Goal: Task Accomplishment & Management: Manage account settings

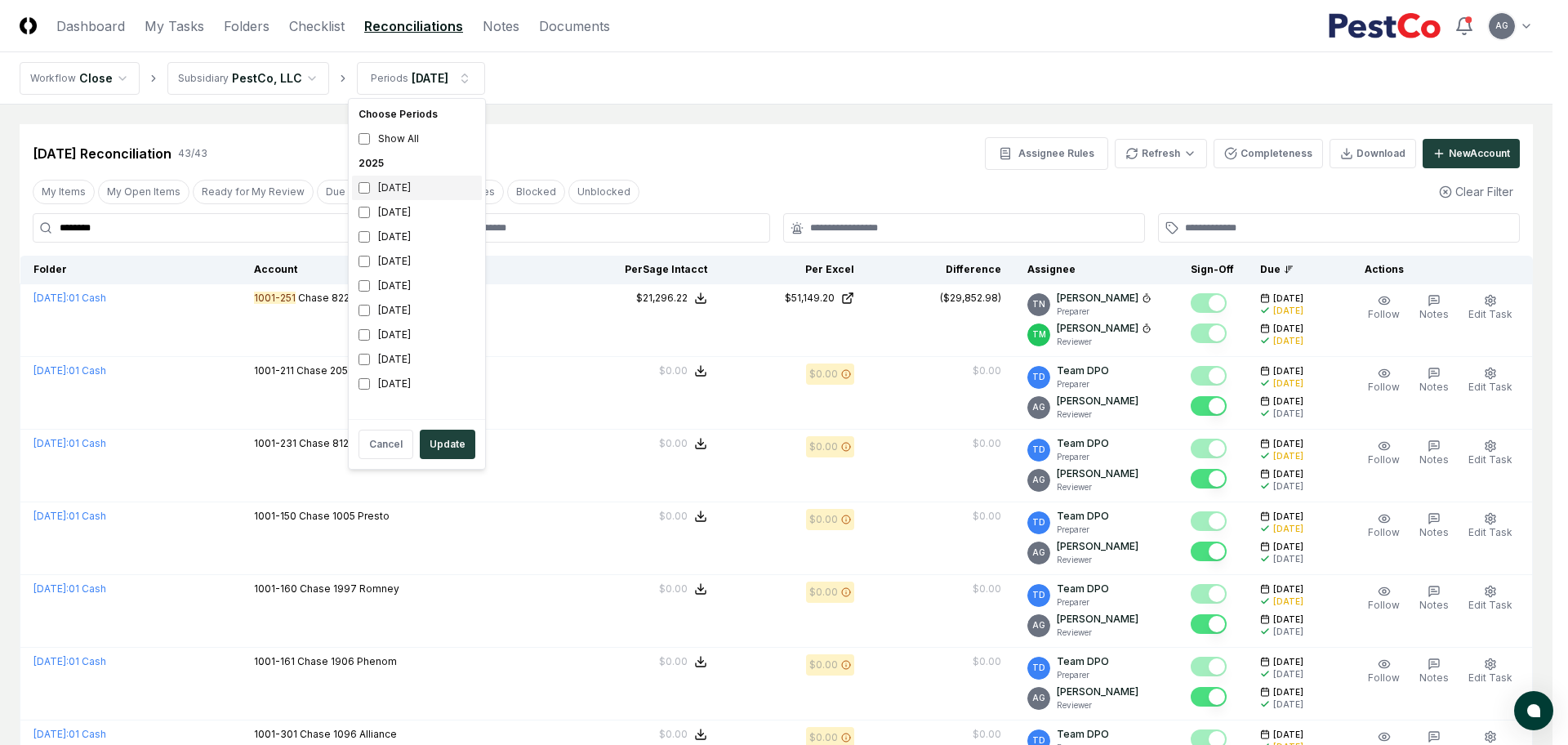
click at [423, 190] on div "[DATE]" at bounding box center [417, 187] width 130 height 25
click at [407, 213] on div "[DATE]" at bounding box center [417, 212] width 130 height 25
click at [437, 433] on button "Update" at bounding box center [447, 445] width 56 height 29
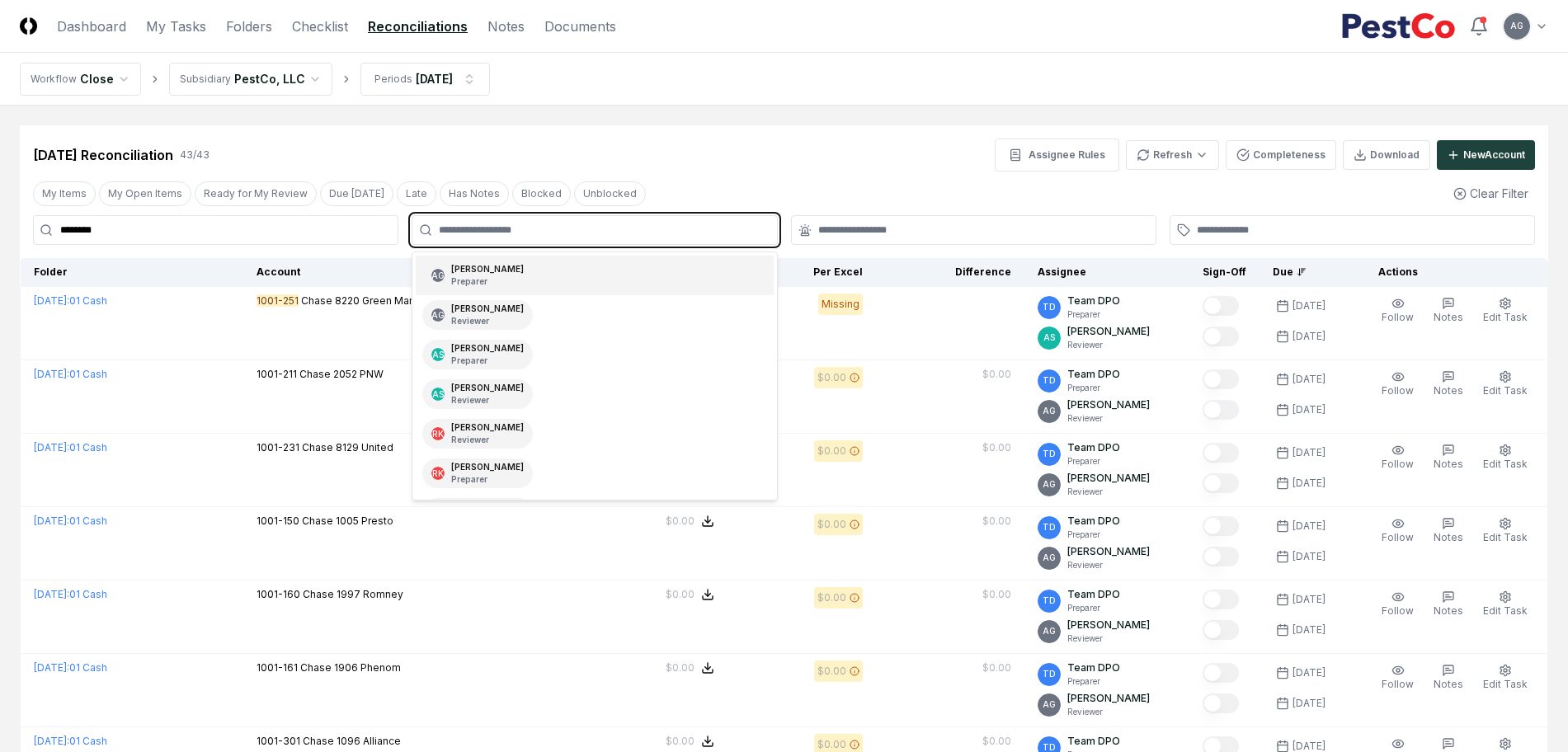
click at [617, 237] on input "text" at bounding box center [602, 230] width 327 height 15
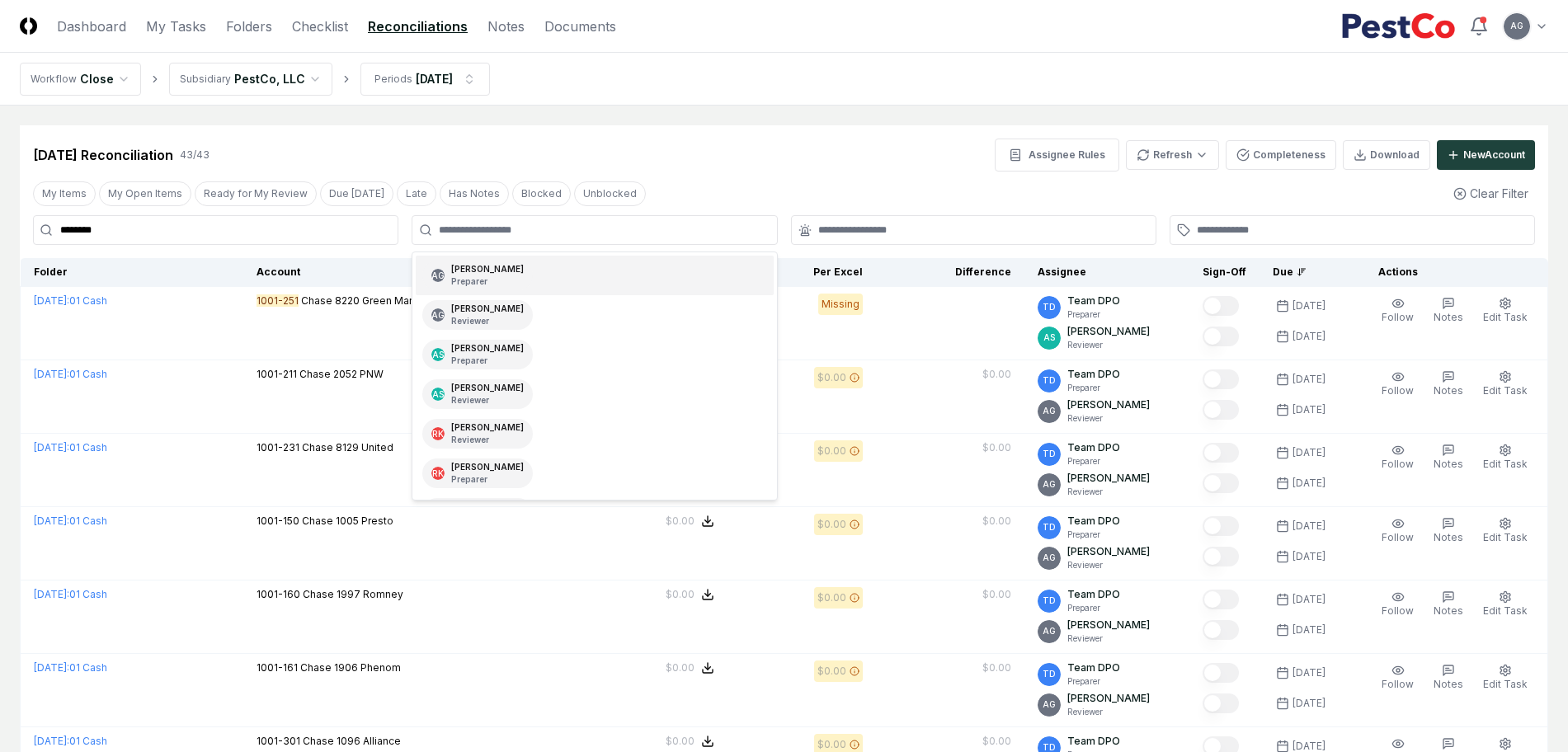
click at [684, 149] on div "Sep 2025 Reconciliation 43 / 43 Assignee Rules Refresh Completeness Download Ne…" at bounding box center [784, 155] width 1502 height 33
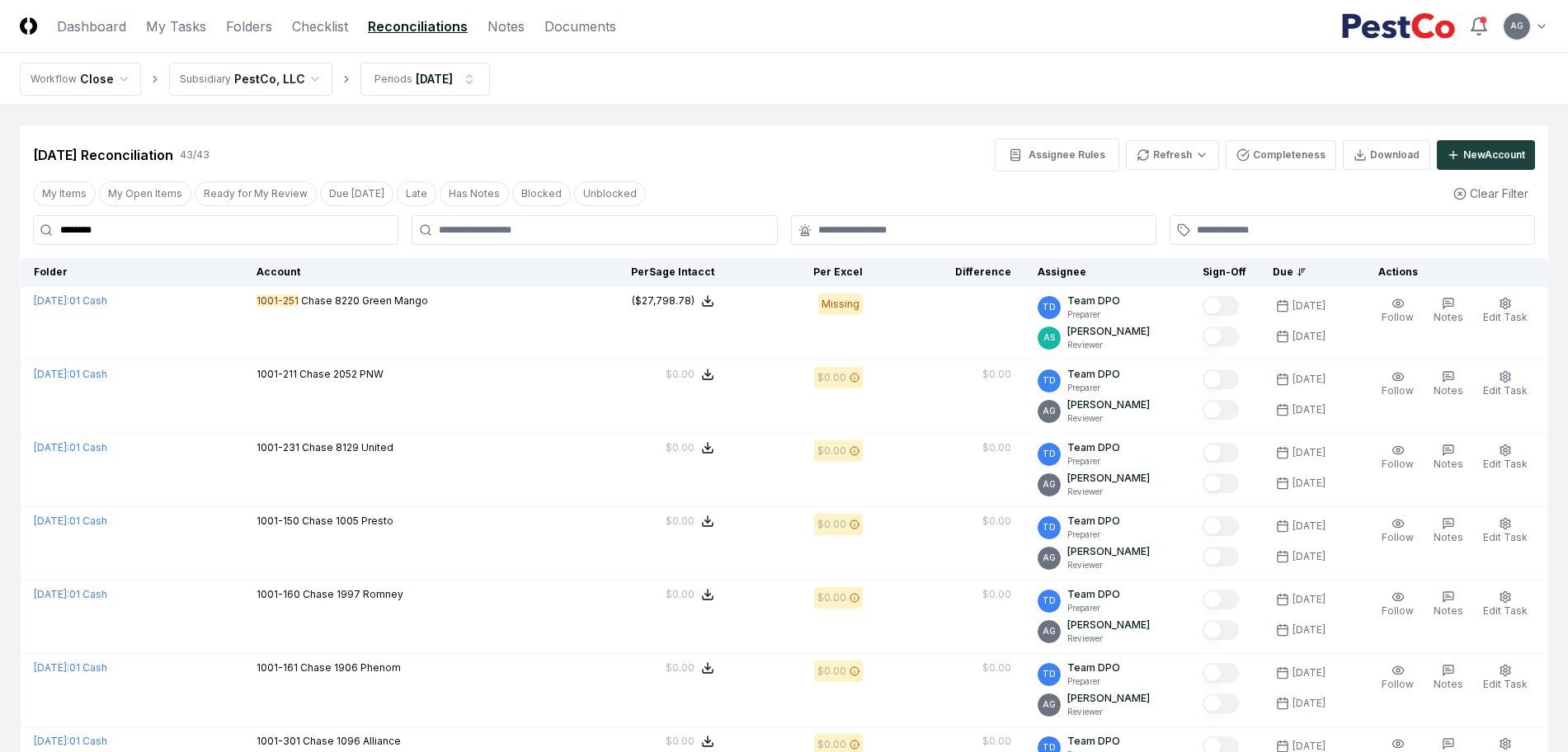
drag, startPoint x: 174, startPoint y: 233, endPoint x: 43, endPoint y: 232, distance: 131.0
click at [43, 232] on div "********" at bounding box center [216, 229] width 365 height 29
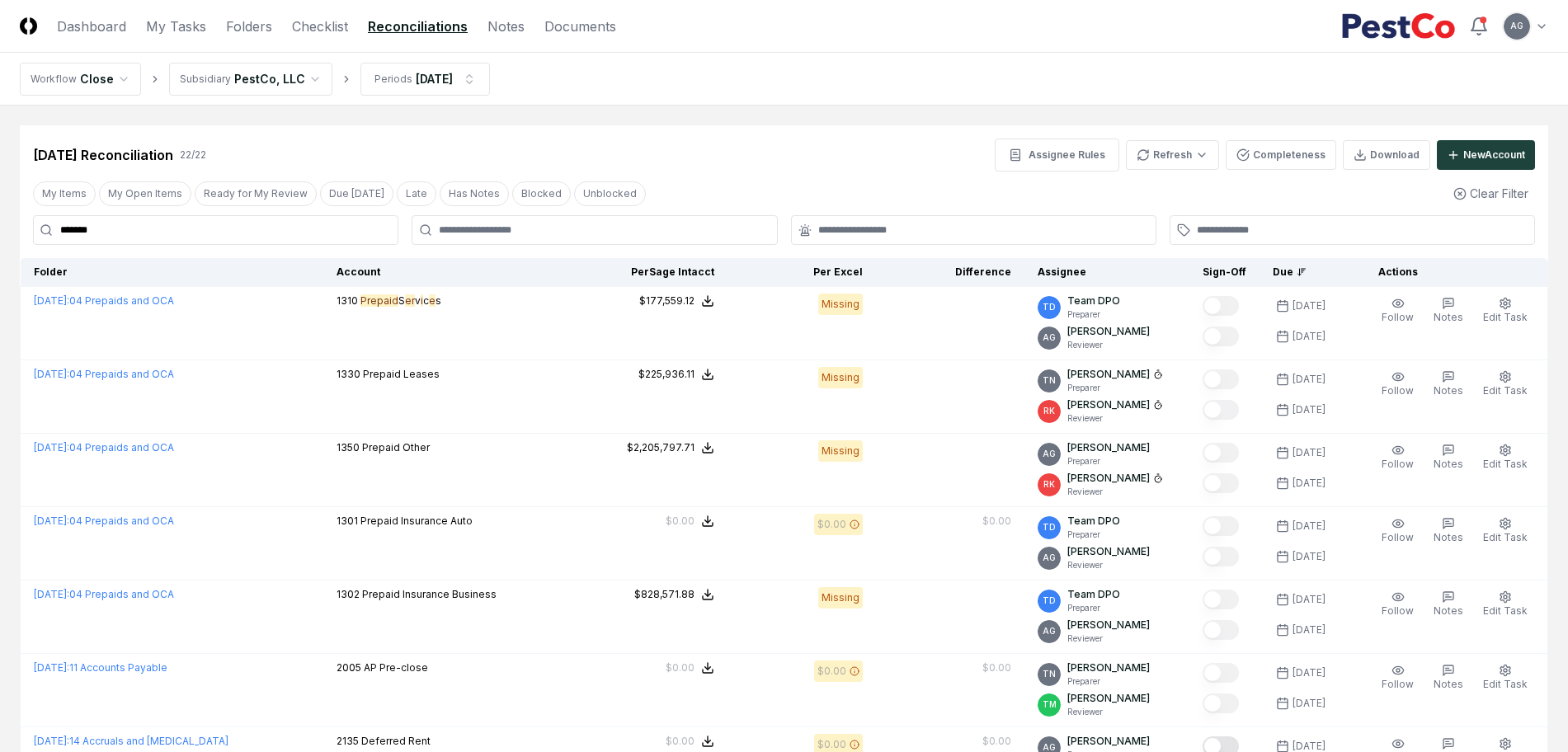
type input "*******"
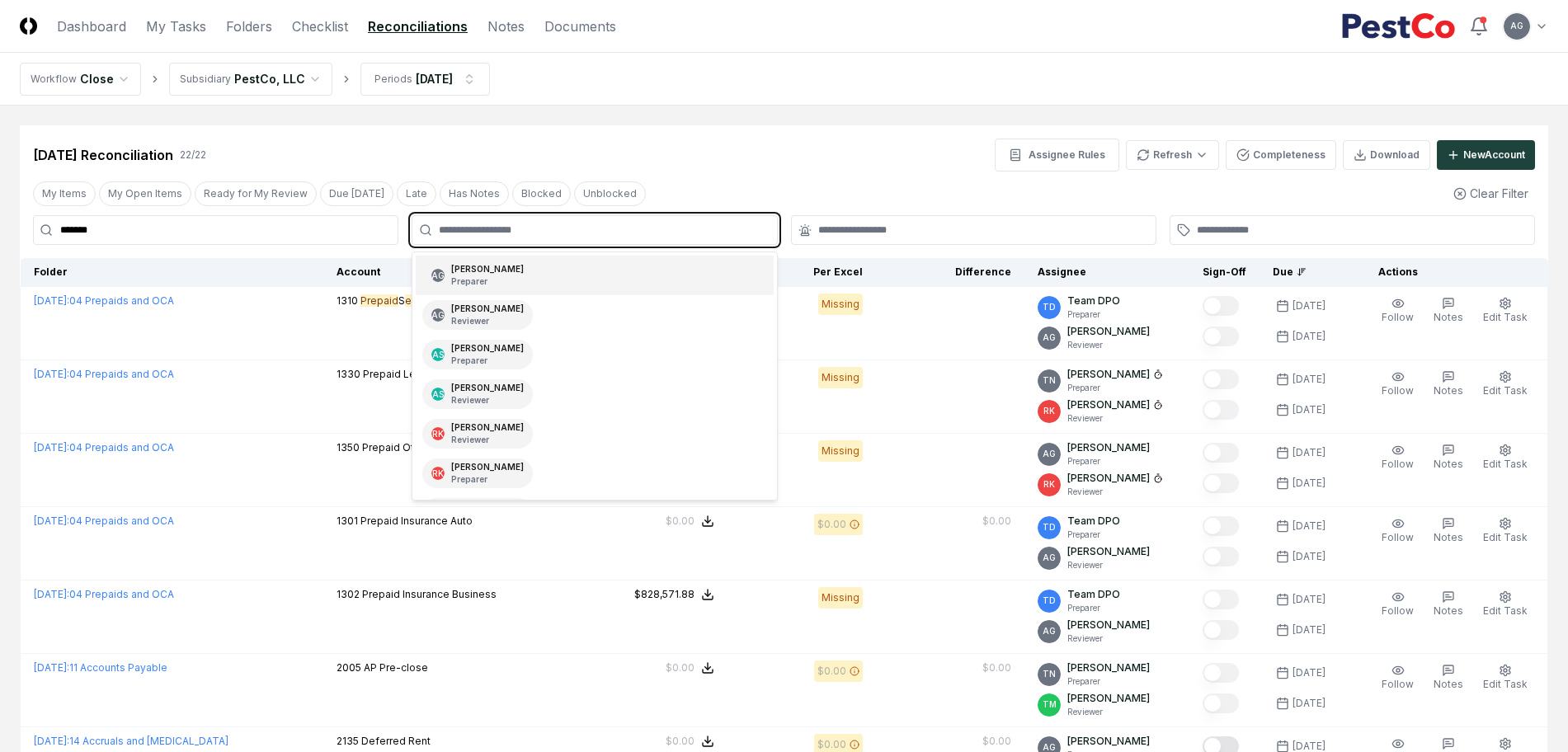
click at [653, 223] on input "text" at bounding box center [602, 230] width 327 height 15
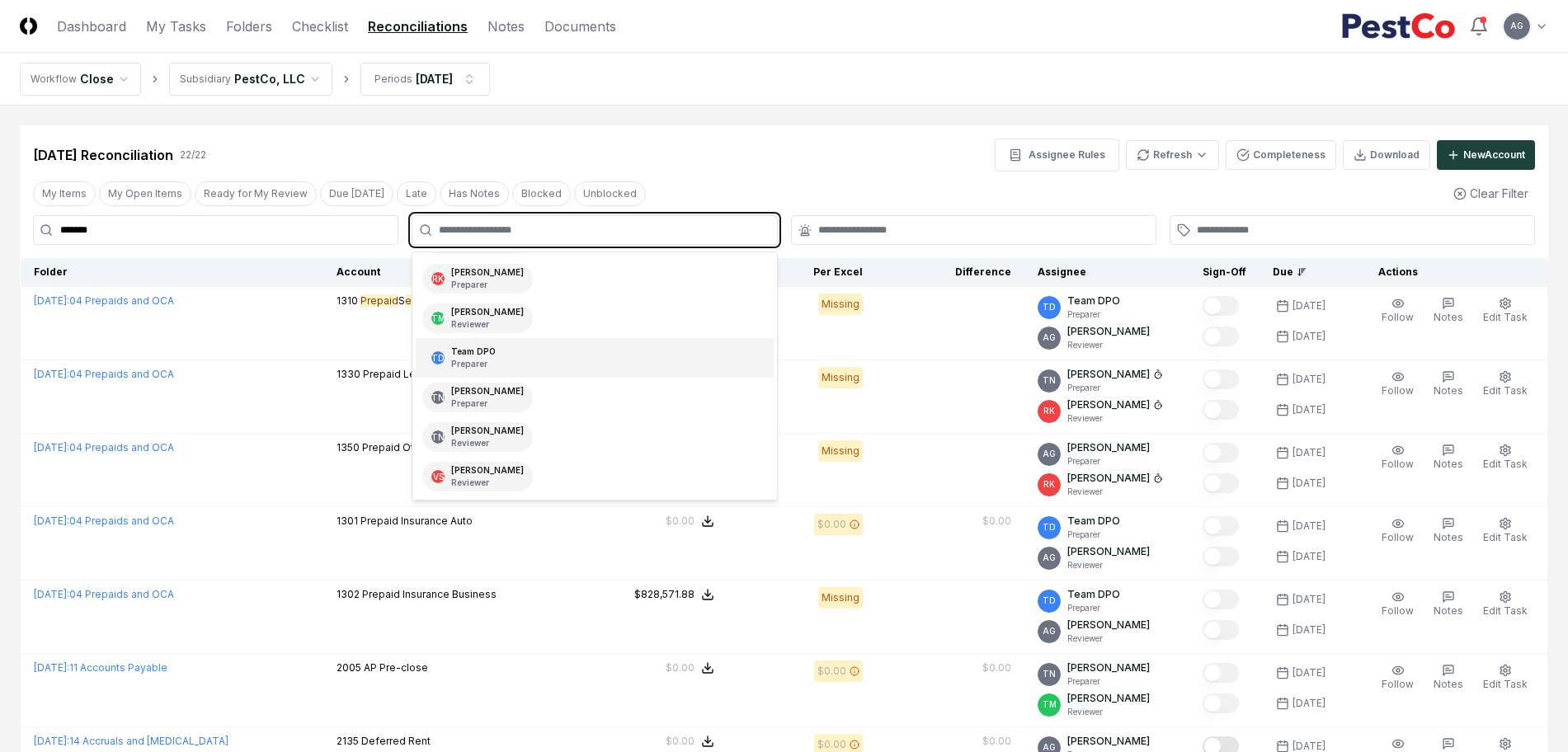
click at [619, 361] on div "TD Team DPO Preparer" at bounding box center [594, 358] width 357 height 40
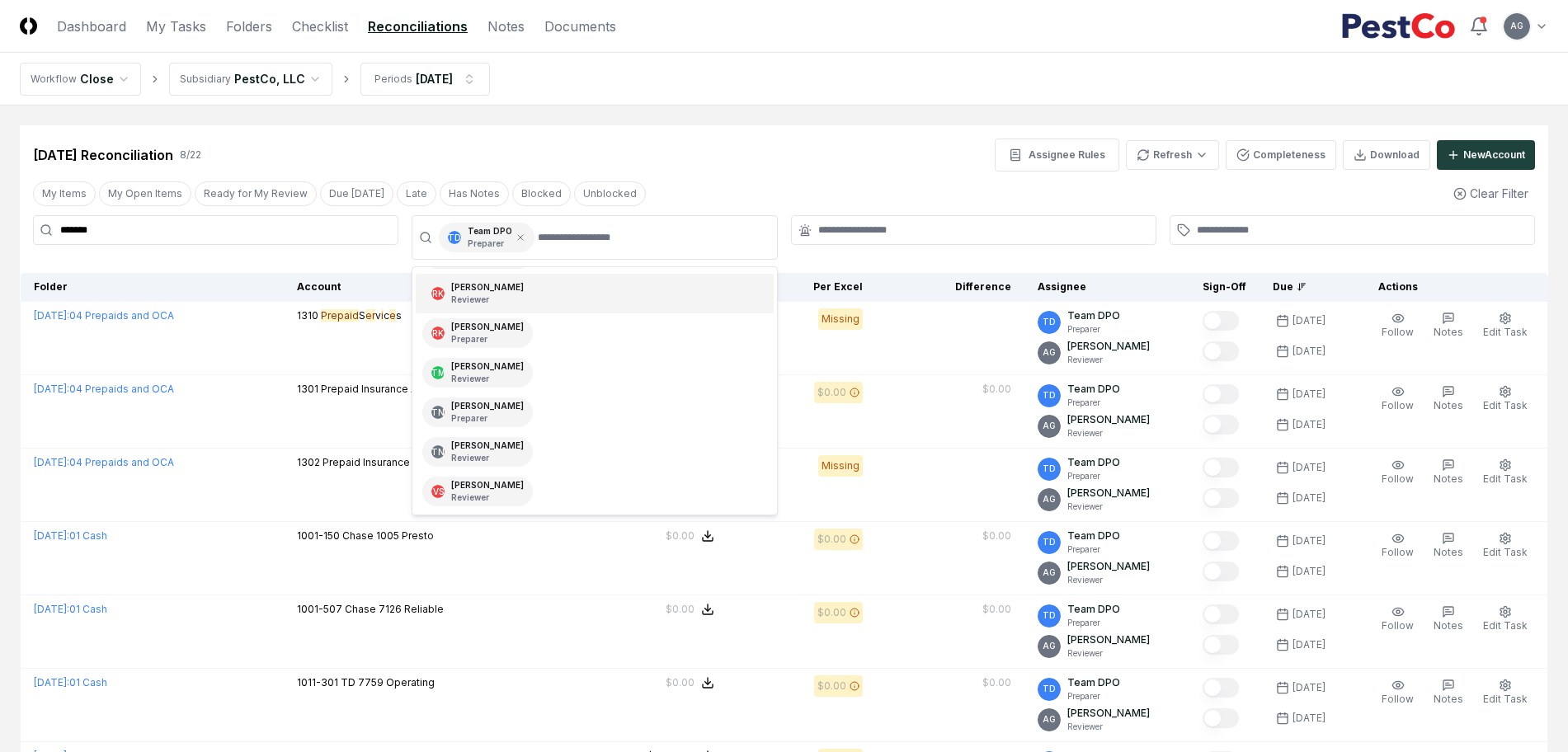
click at [896, 83] on nav "Workflow Close Subsidiary PestCo, LLC Periods Sep 2025" at bounding box center [784, 78] width 1568 height 53
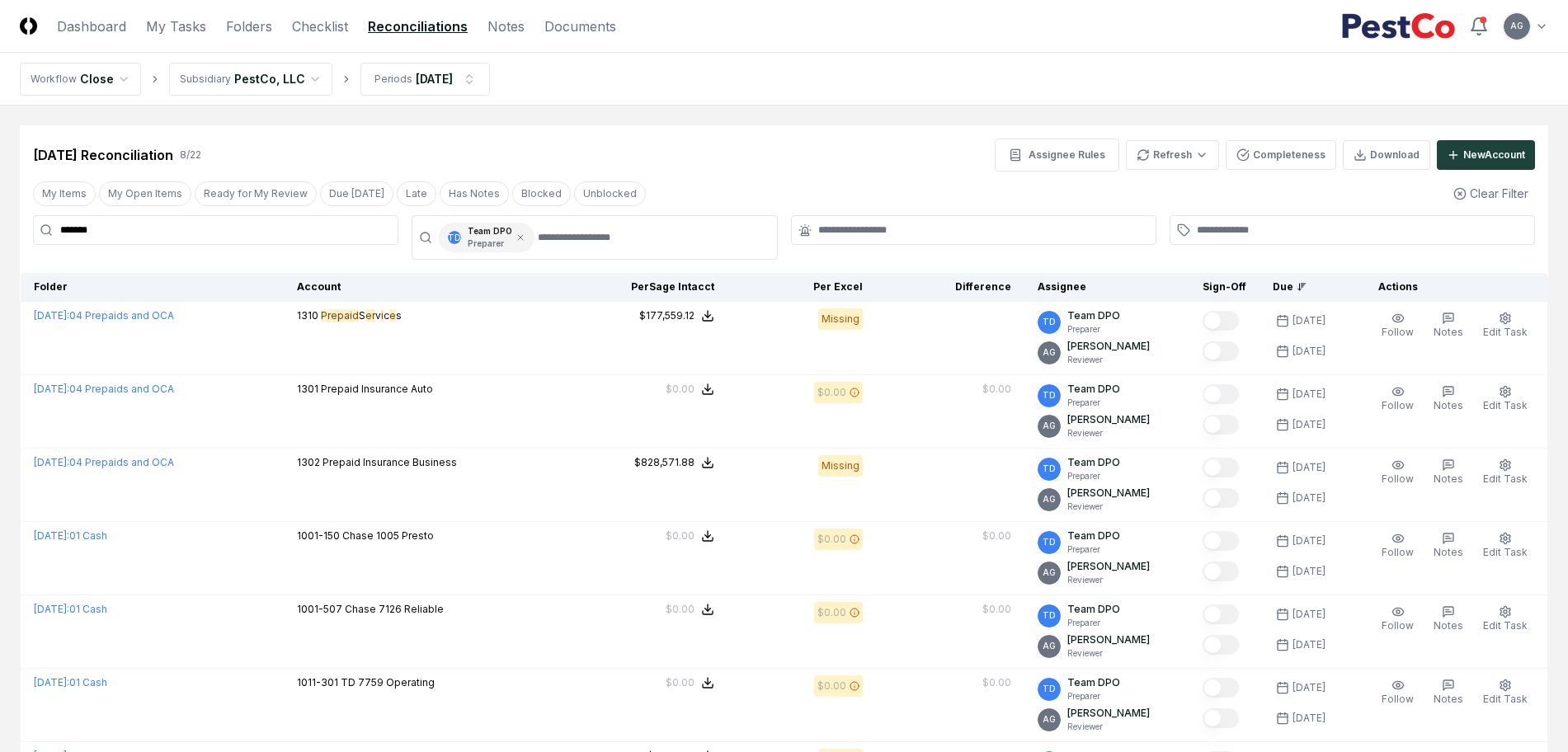
click at [692, 147] on div "Sep 2025 Reconciliation 8 / 22 Assignee Rules Refresh Completeness Download New…" at bounding box center [784, 155] width 1502 height 33
click at [518, 239] on icon at bounding box center [520, 237] width 5 height 5
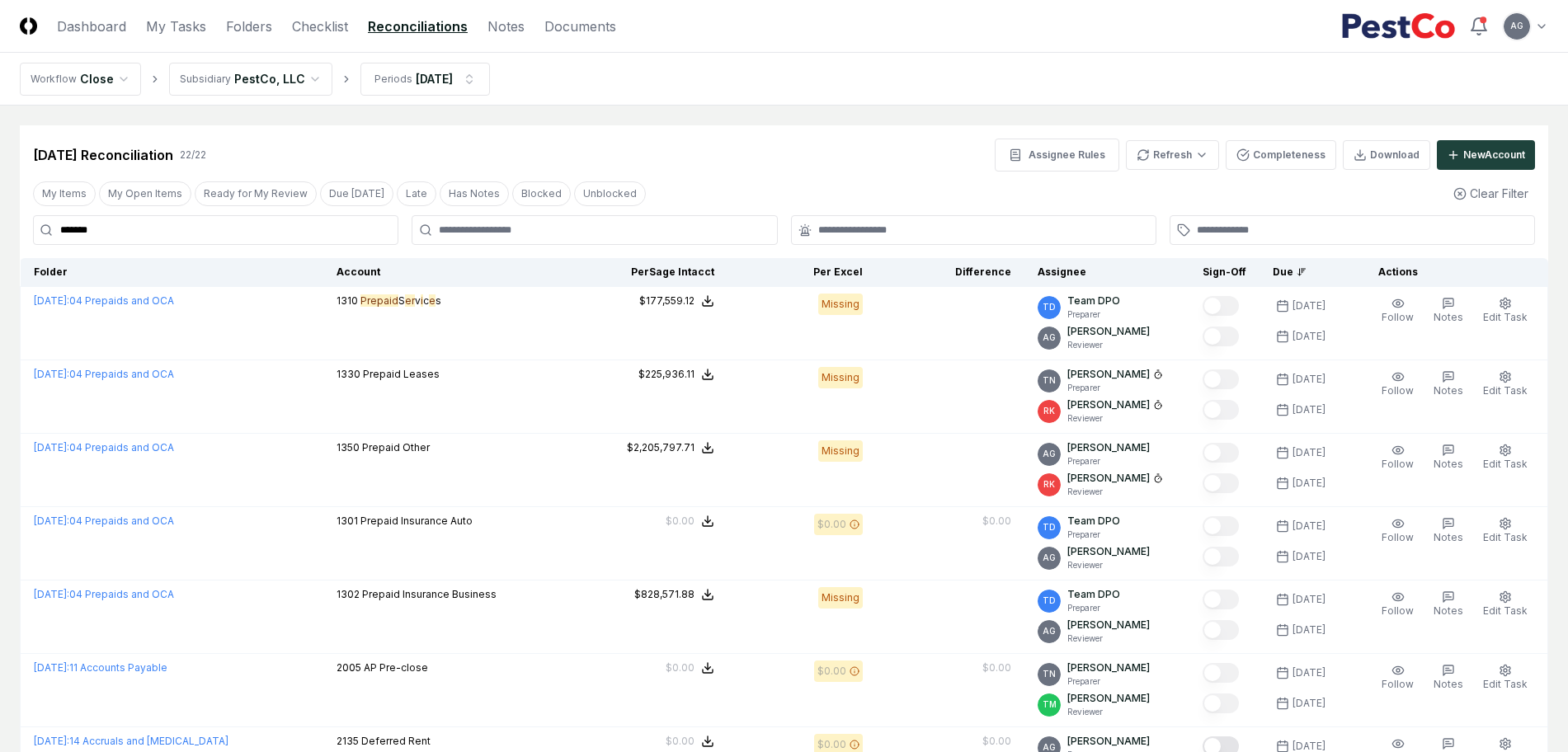
click at [687, 136] on div "Sep 2025 Reconciliation 22 / 22 Assignee Rules Refresh Completeness Download Ne…" at bounding box center [784, 148] width 1528 height 46
click at [153, 225] on input "*******" at bounding box center [216, 229] width 365 height 29
drag, startPoint x: 145, startPoint y: 228, endPoint x: 49, endPoint y: 230, distance: 96.0
click at [49, 230] on div "*******" at bounding box center [216, 229] width 365 height 29
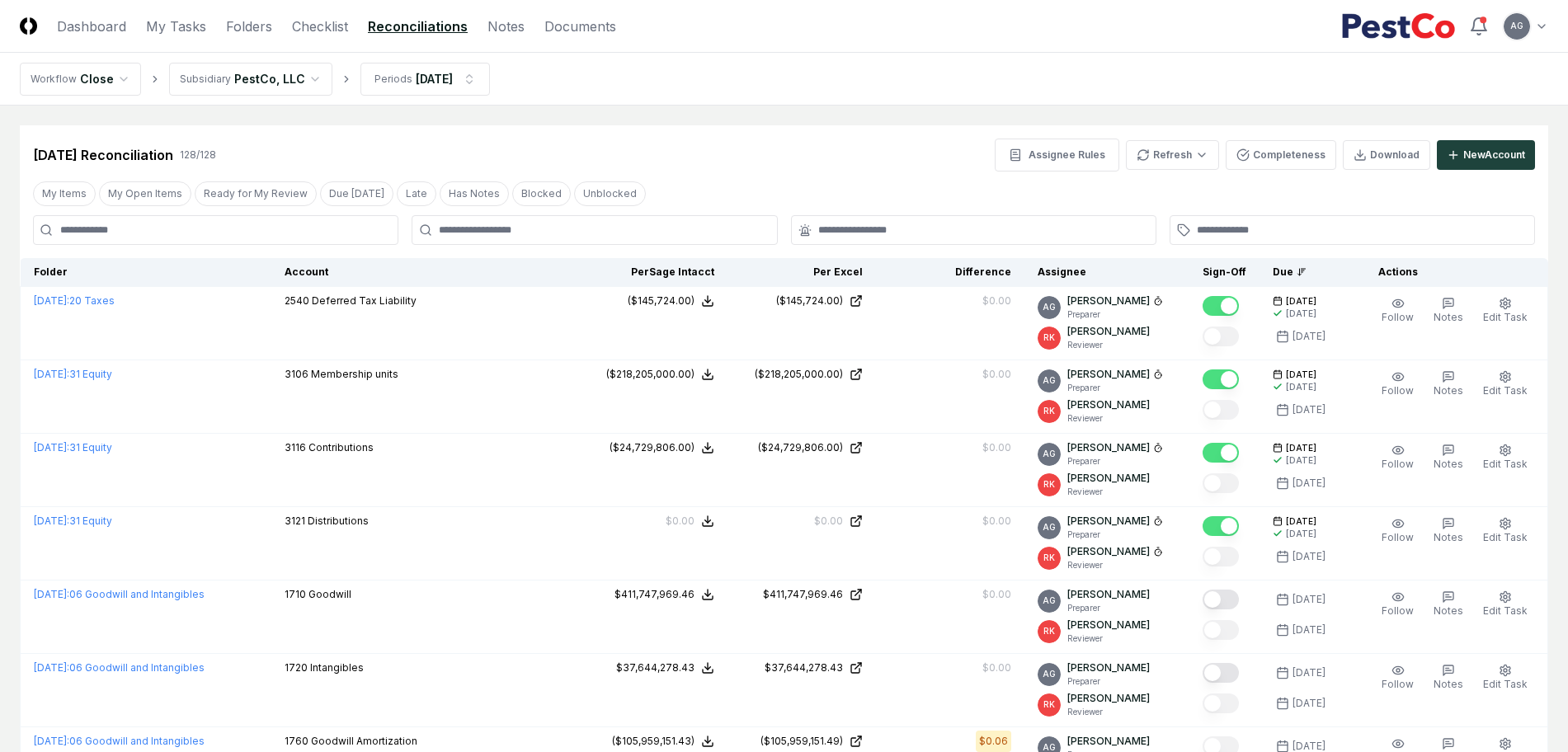
click at [891, 74] on nav "Workflow Close Subsidiary PestCo, LLC Periods Sep 2025" at bounding box center [784, 78] width 1568 height 53
click at [713, 152] on div "Sep 2025 Reconciliation 128 / 128 Assignee Rules Refresh Completeness Download …" at bounding box center [784, 155] width 1502 height 33
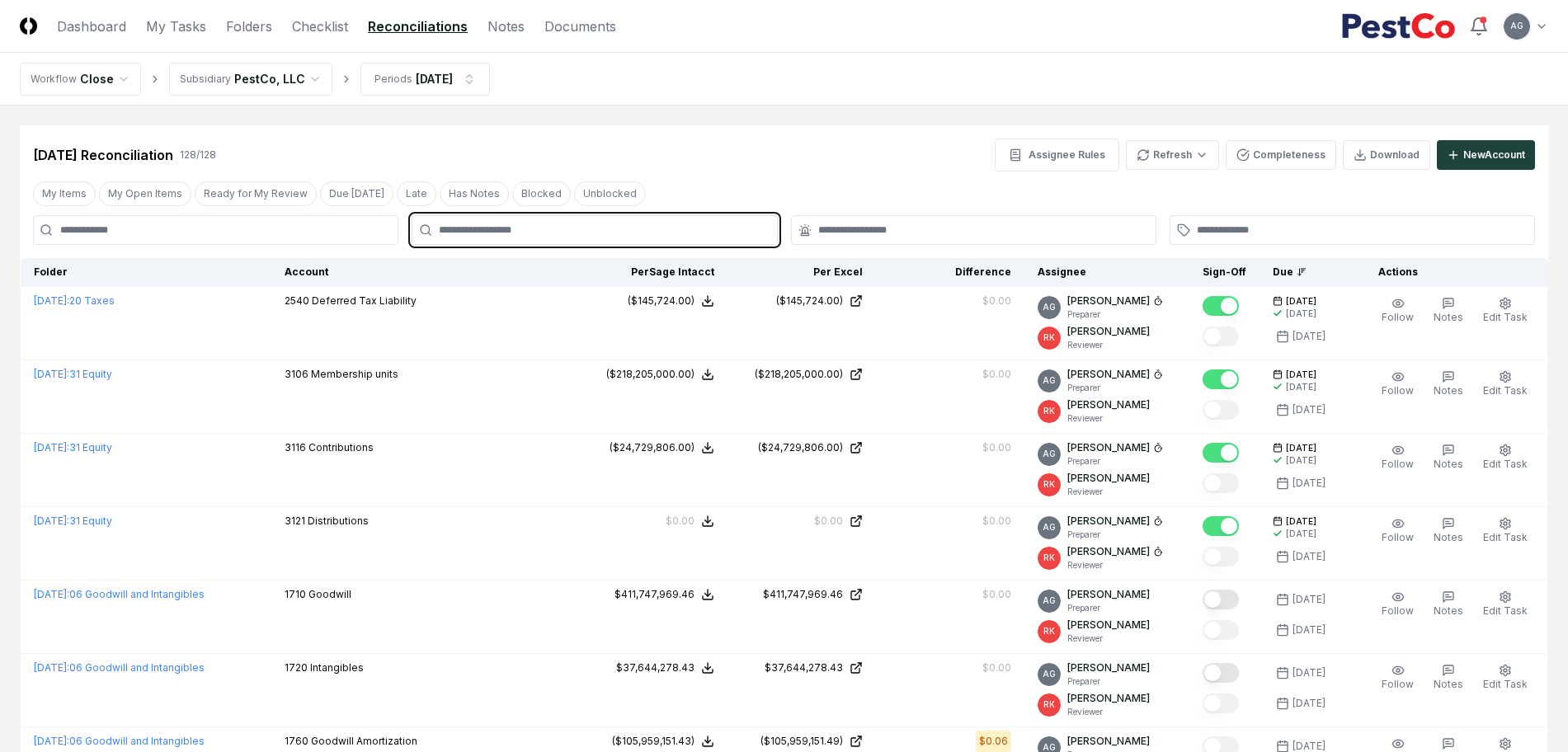
click at [671, 225] on input "text" at bounding box center [602, 230] width 327 height 15
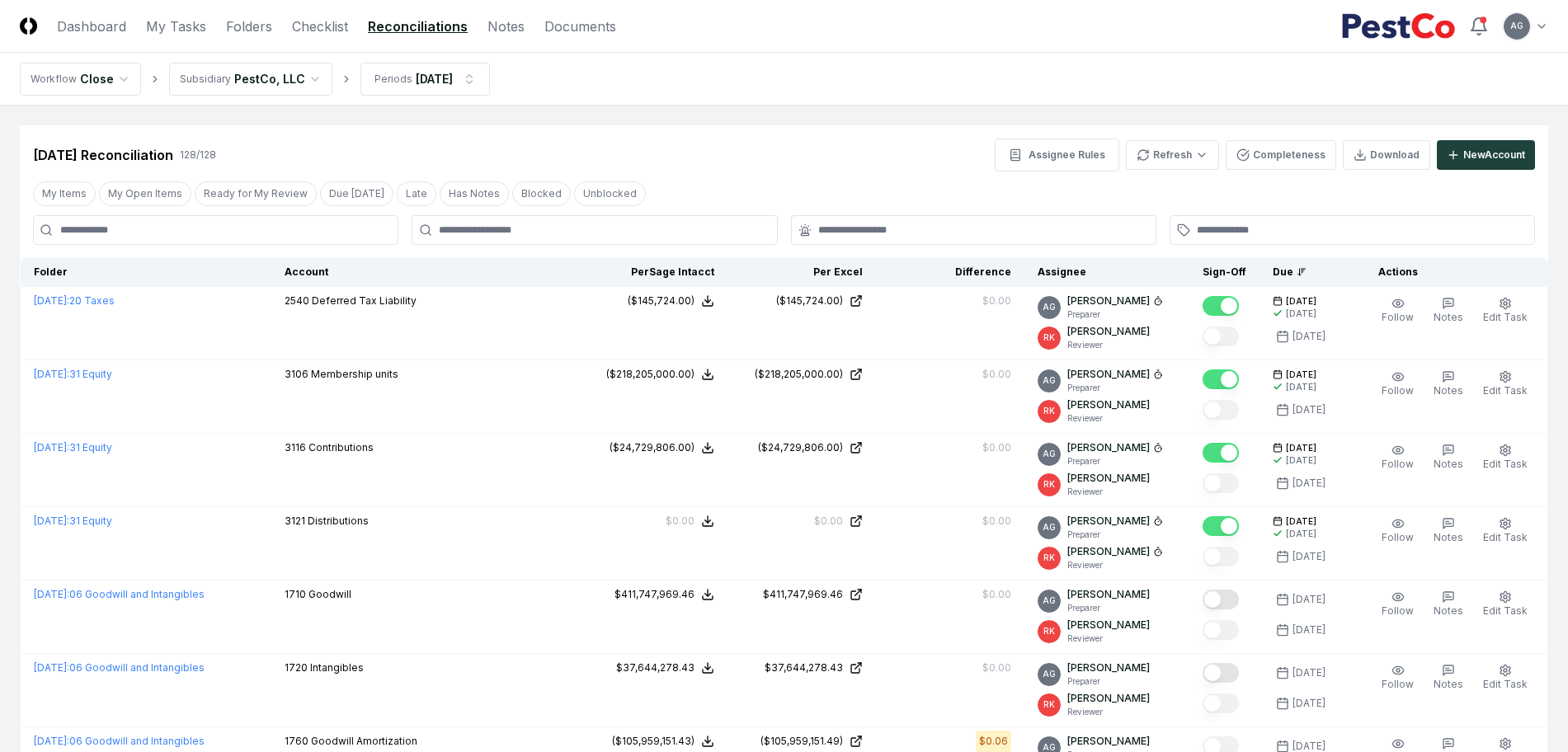
click at [701, 133] on div "Sep 2025 Reconciliation 128 / 128 Assignee Rules Refresh Completeness Download …" at bounding box center [784, 148] width 1528 height 46
click at [820, 160] on div "Sep 2025 Reconciliation 128 / 128 Assignee Rules Refresh Completeness Download …" at bounding box center [784, 155] width 1502 height 33
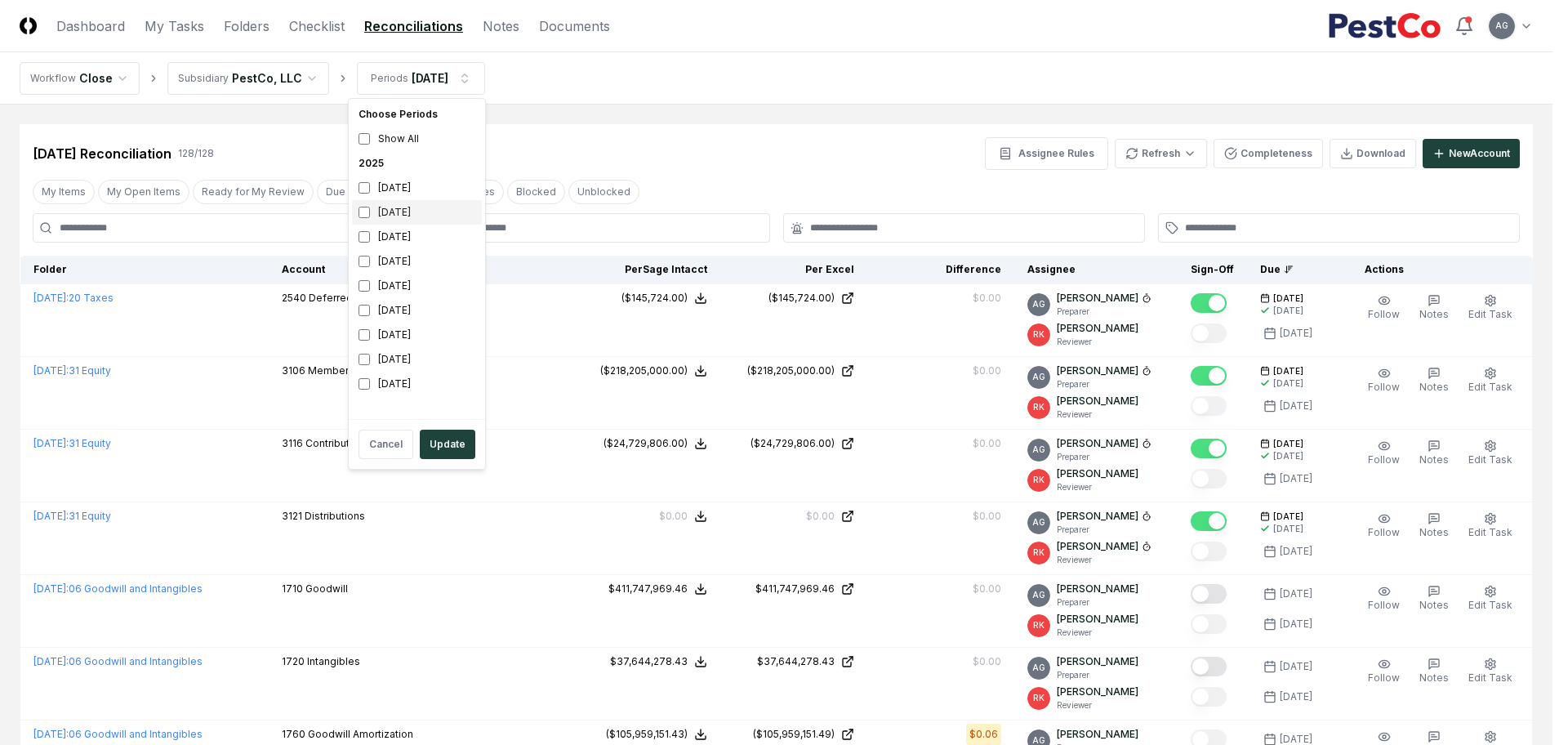
click at [417, 221] on div "[DATE]" at bounding box center [417, 212] width 130 height 25
click at [414, 189] on div "[DATE]" at bounding box center [417, 187] width 130 height 25
click at [421, 241] on div "[DATE]" at bounding box center [417, 236] width 130 height 25
click at [438, 447] on button "Update" at bounding box center [447, 445] width 56 height 29
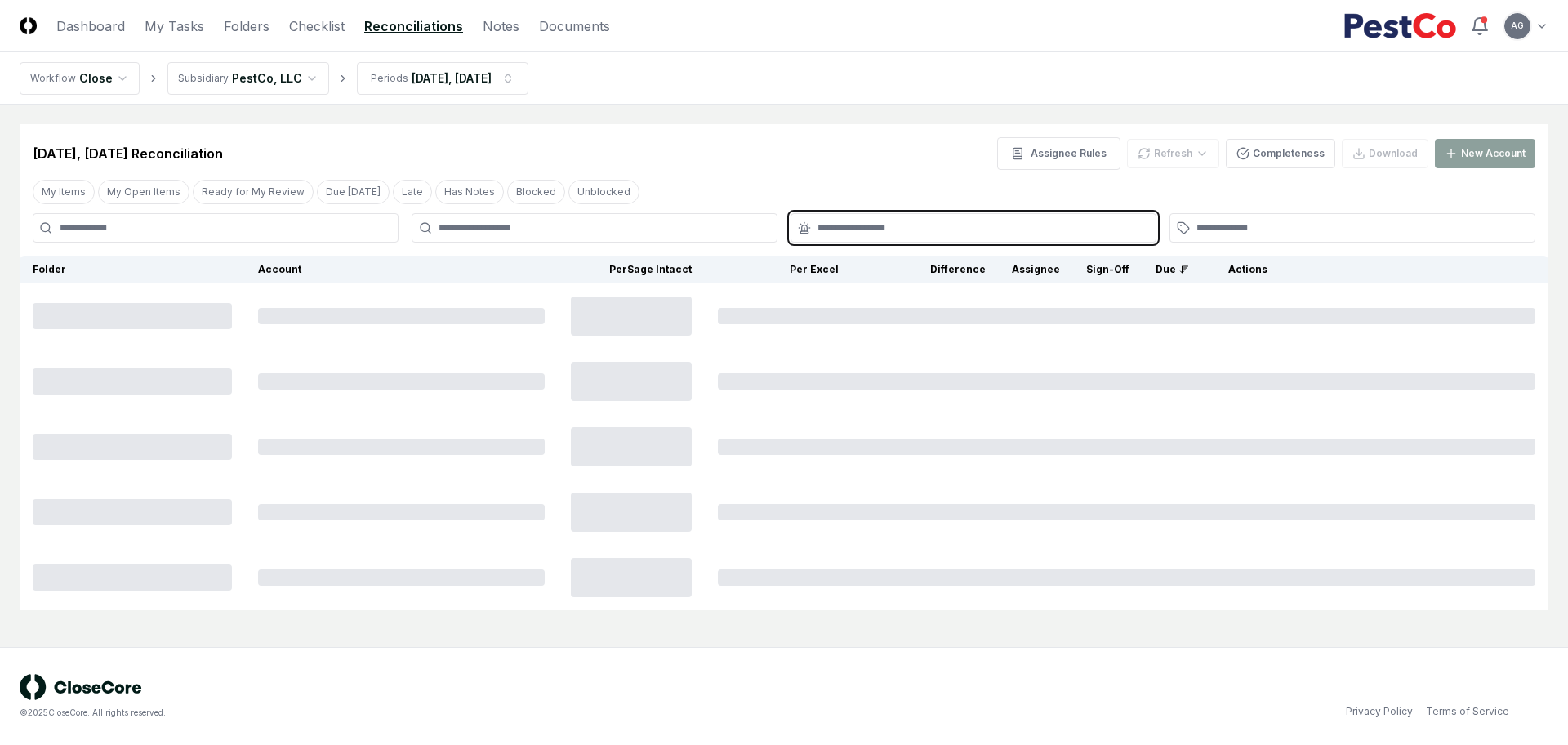
click at [844, 226] on input "text" at bounding box center [981, 228] width 329 height 15
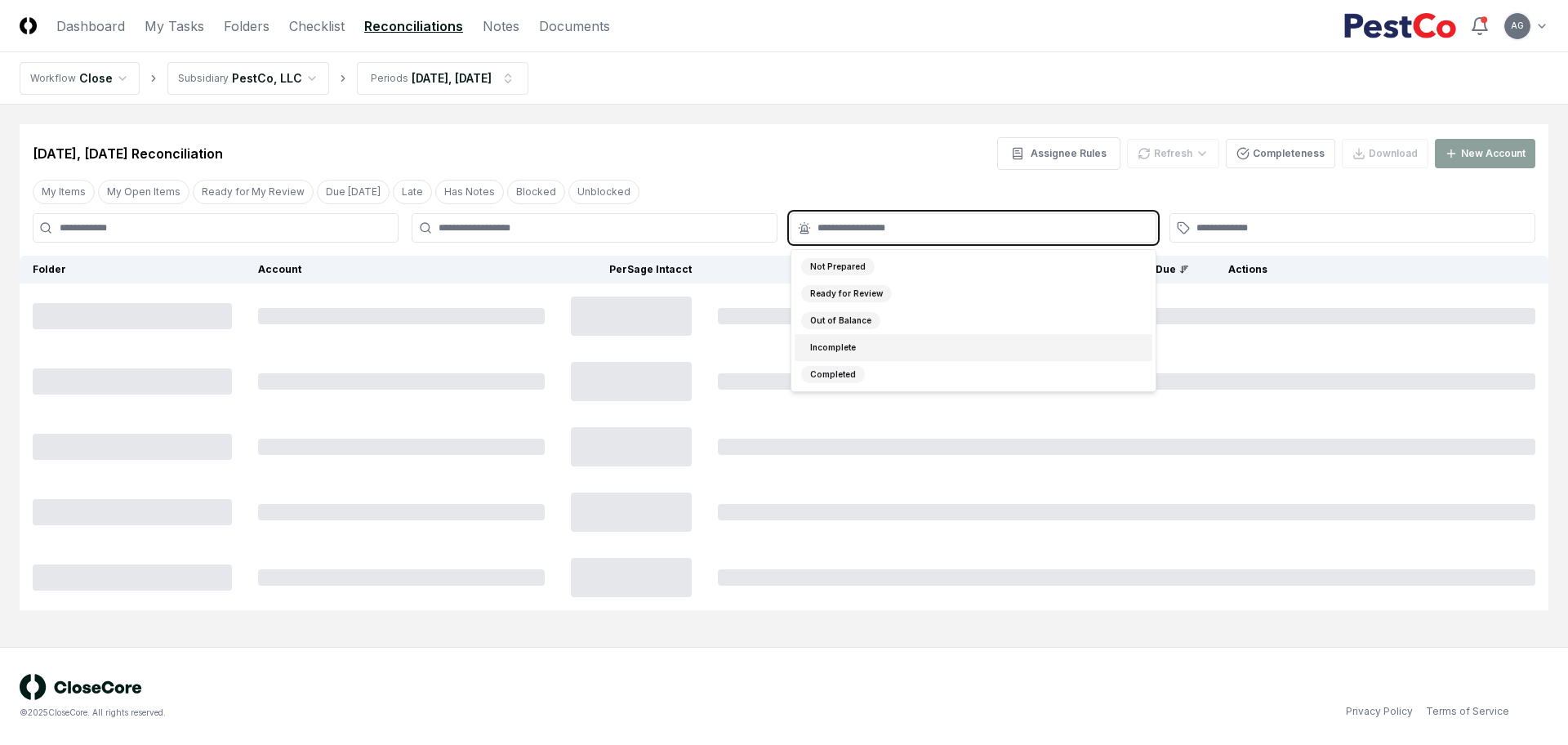
click at [859, 356] on div "Incomplete" at bounding box center [973, 348] width 358 height 27
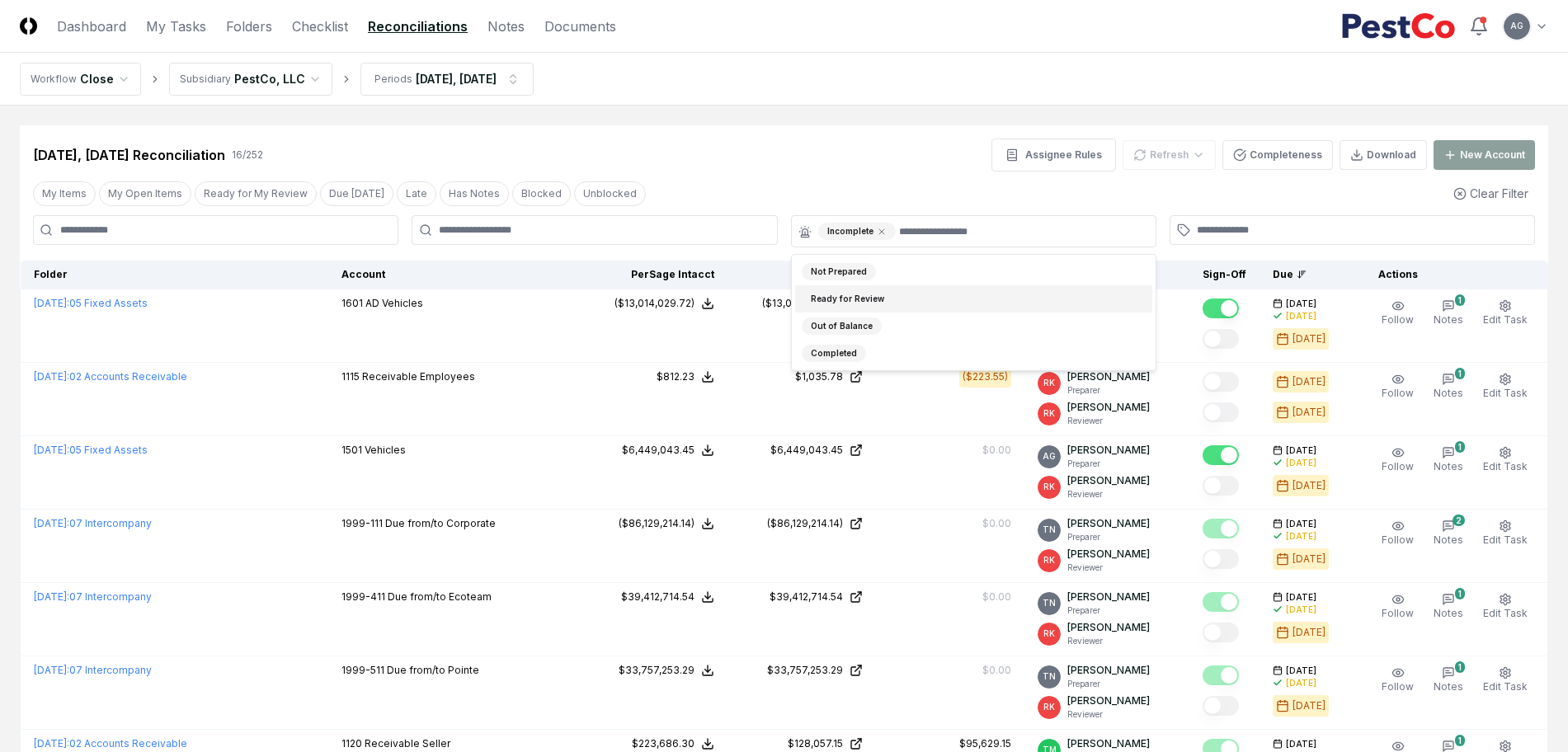
click at [852, 100] on nav "Workflow Close Subsidiary PestCo, LLC Periods Jul 2025, Aug 2025" at bounding box center [784, 78] width 1568 height 53
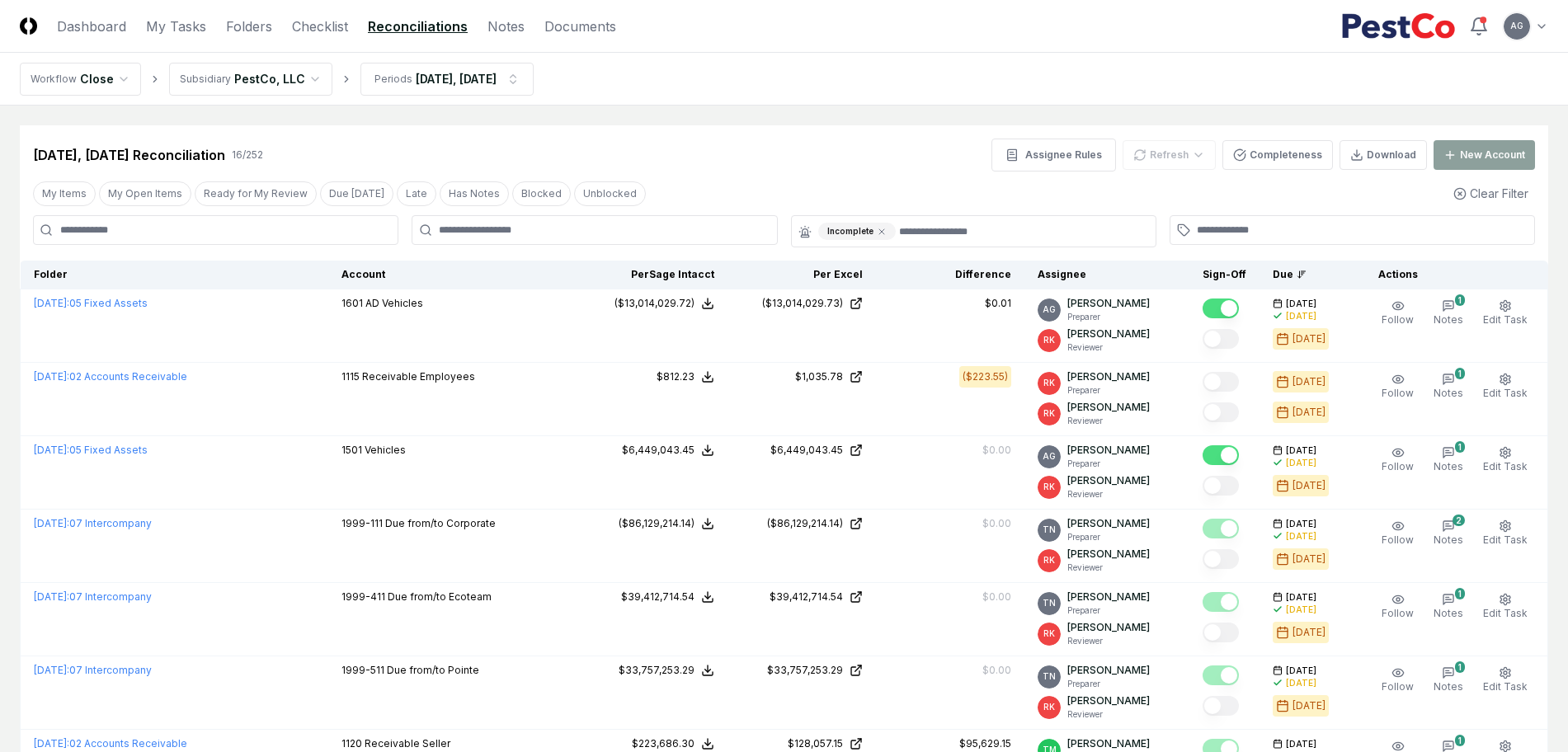
click at [719, 145] on div "Jul 2025, Aug 2025 Reconciliation 16 / 252 Assignee Rules Refresh Completeness …" at bounding box center [784, 155] width 1502 height 33
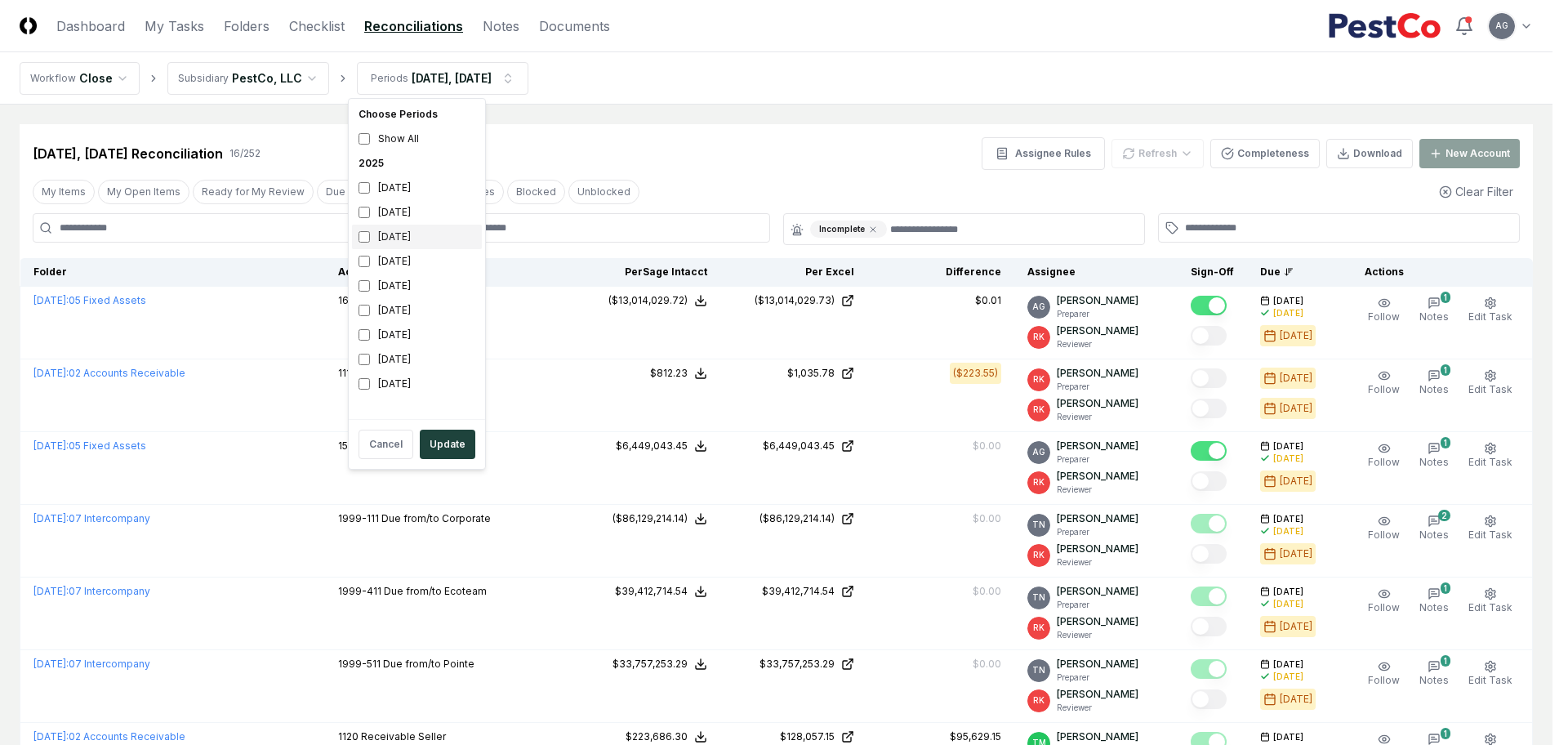
click at [413, 239] on div "[DATE]" at bounding box center [417, 236] width 130 height 25
click at [456, 446] on button "Update" at bounding box center [447, 445] width 56 height 29
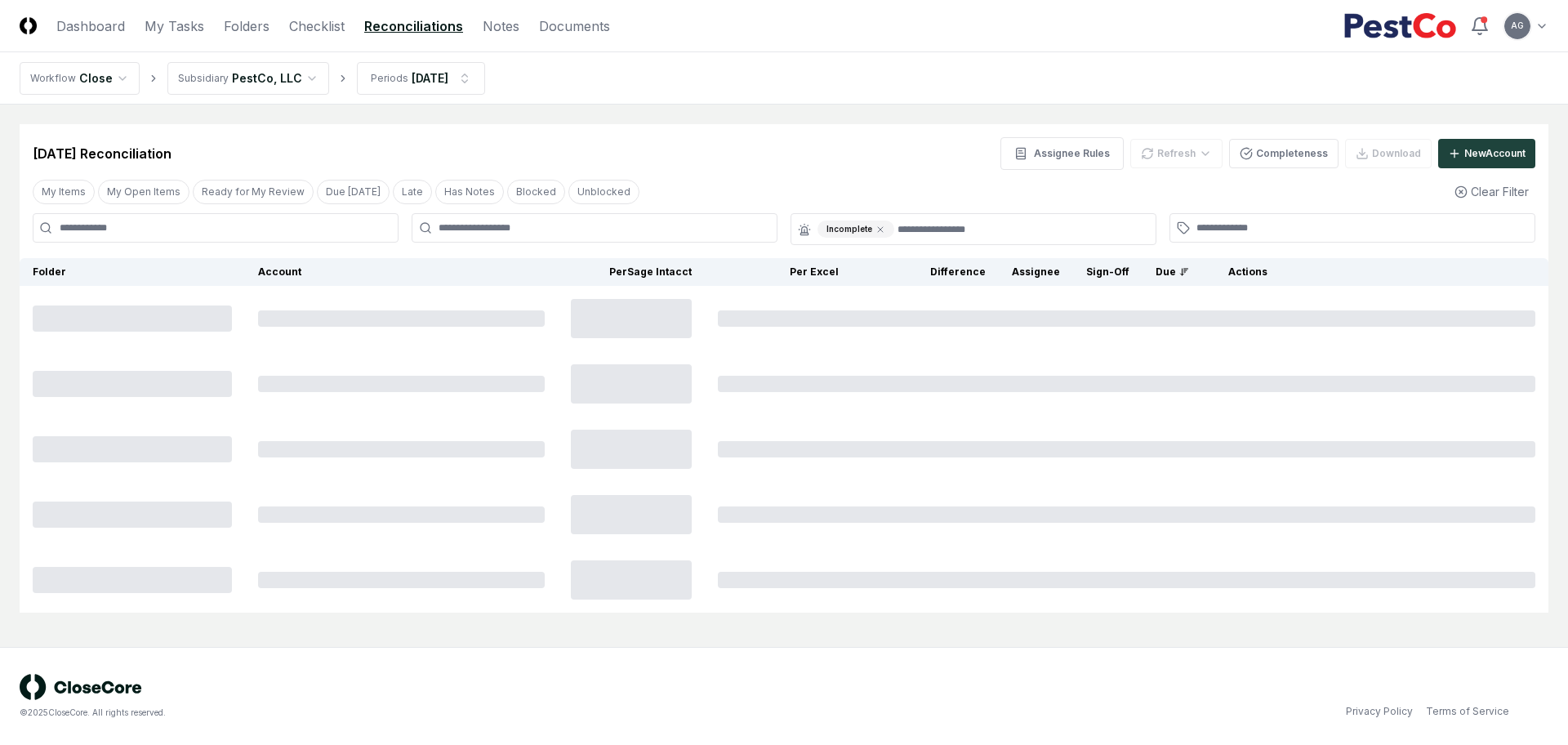
click at [783, 124] on div "Aug 2025 Reconciliation Assignee Rules Refresh Completeness Download New Account" at bounding box center [783, 147] width 1529 height 46
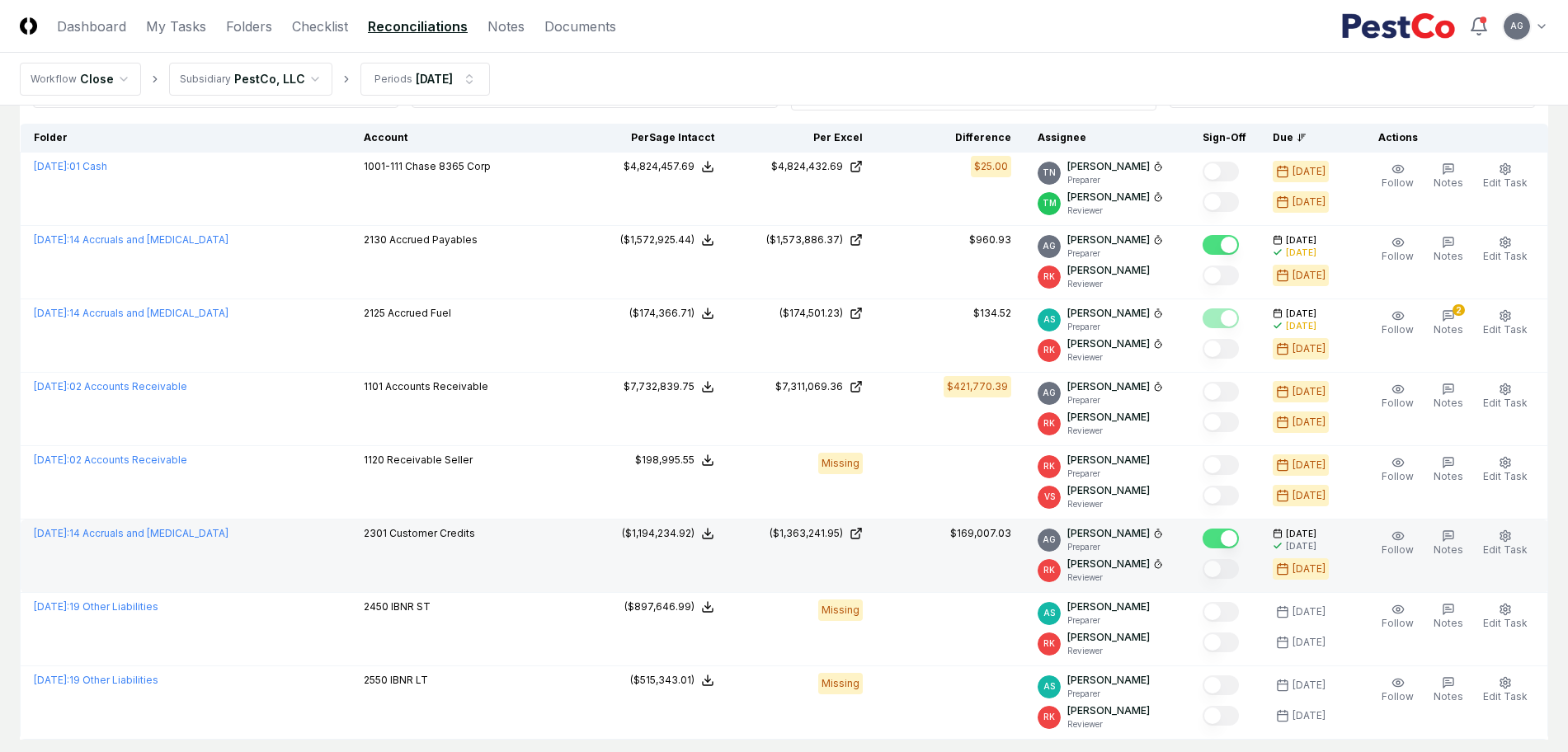
scroll to position [103, 0]
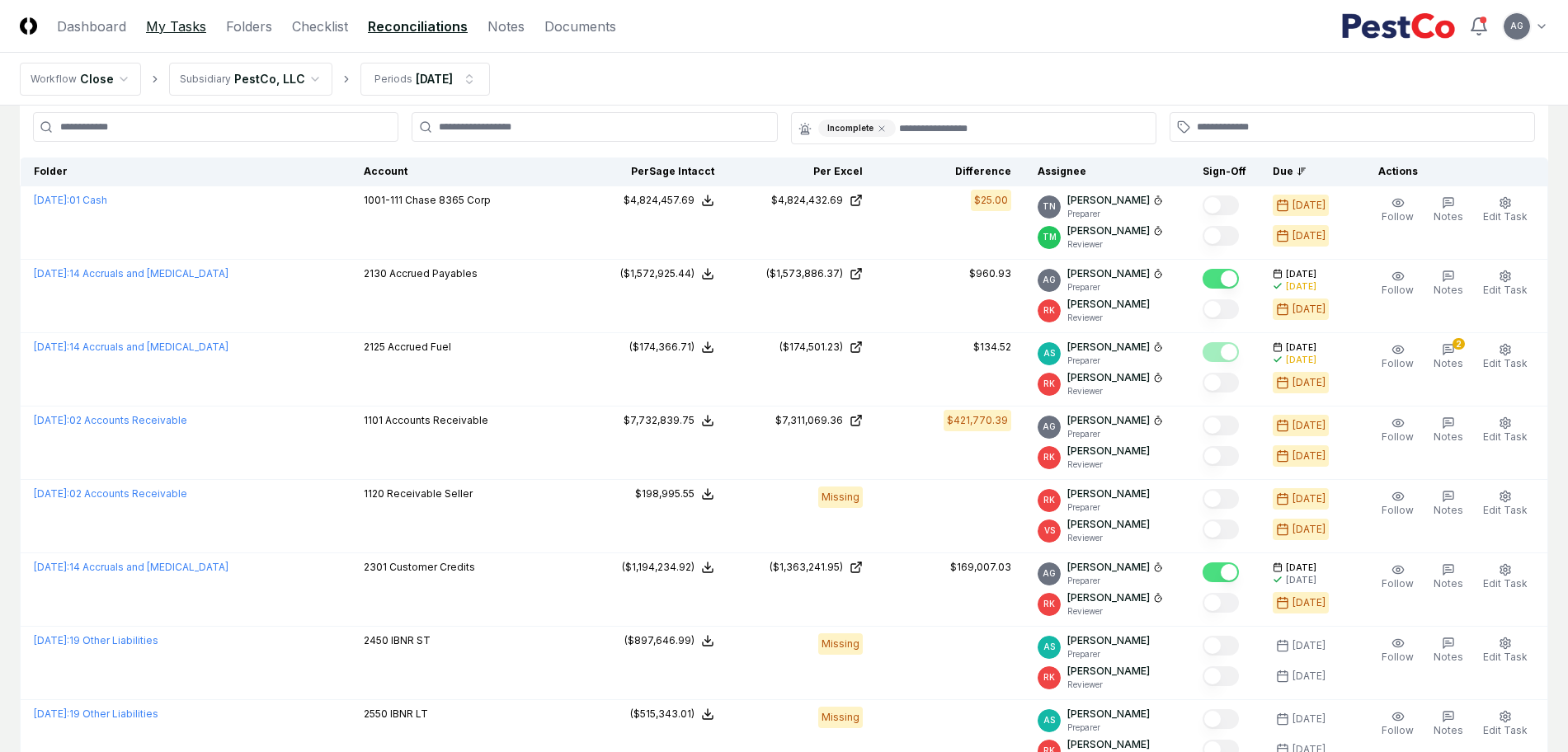
click at [167, 20] on link "My Tasks" at bounding box center [175, 26] width 60 height 19
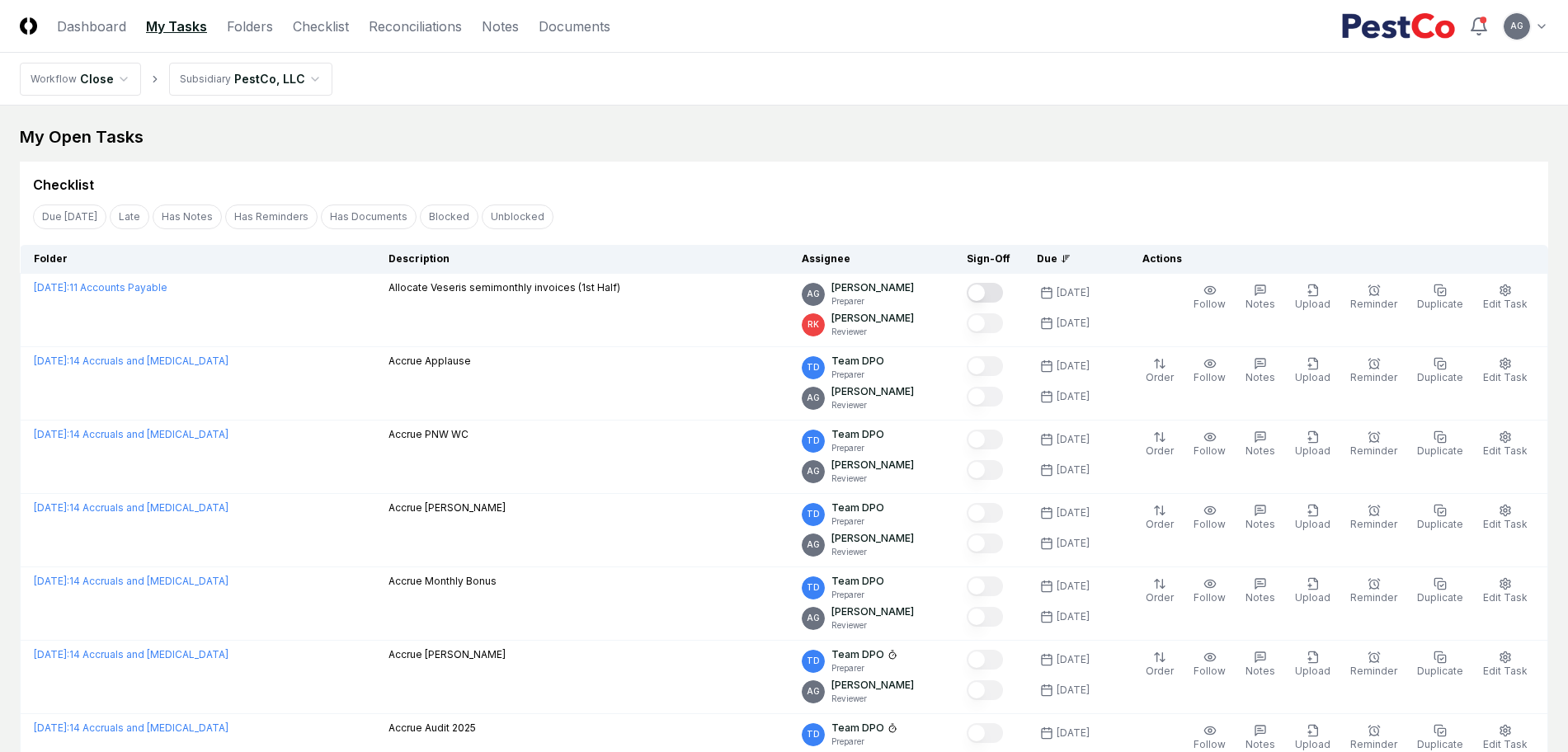
click at [736, 147] on div "My Open Tasks" at bounding box center [784, 136] width 1528 height 23
click at [694, 173] on div "Checklist" at bounding box center [784, 178] width 1528 height 33
click at [1200, 95] on nav "Workflow Close Subsidiary PestCo, LLC" at bounding box center [784, 78] width 1568 height 53
